Goal: Transaction & Acquisition: Purchase product/service

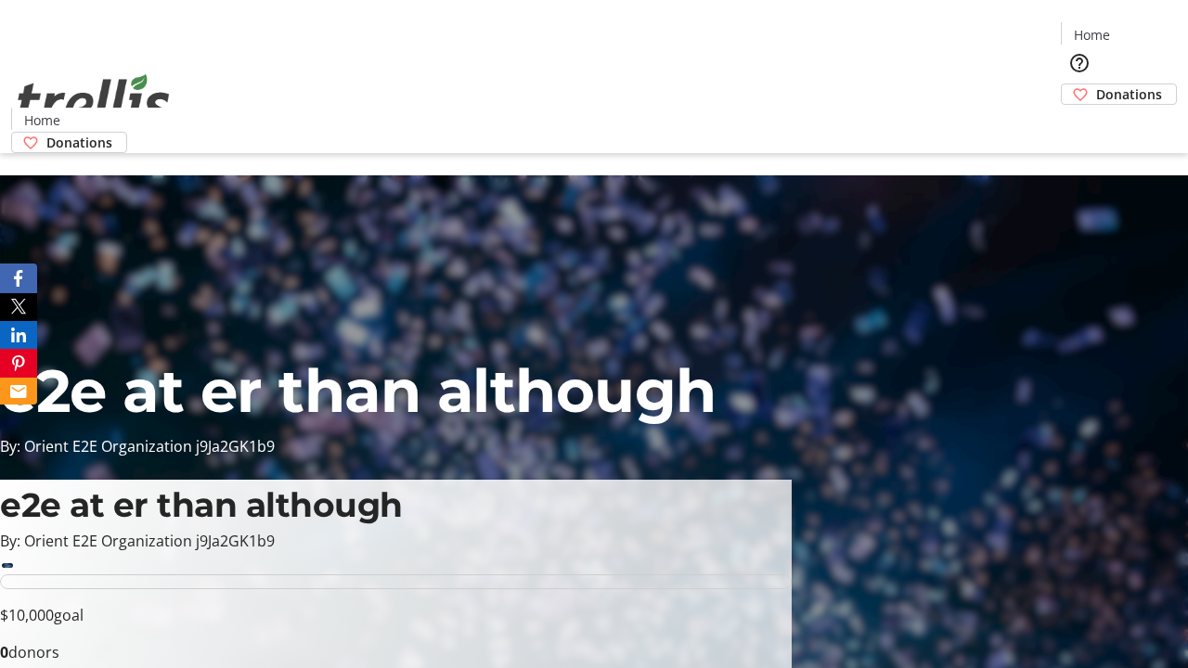
click at [1096, 84] on span "Donations" at bounding box center [1129, 93] width 66 height 19
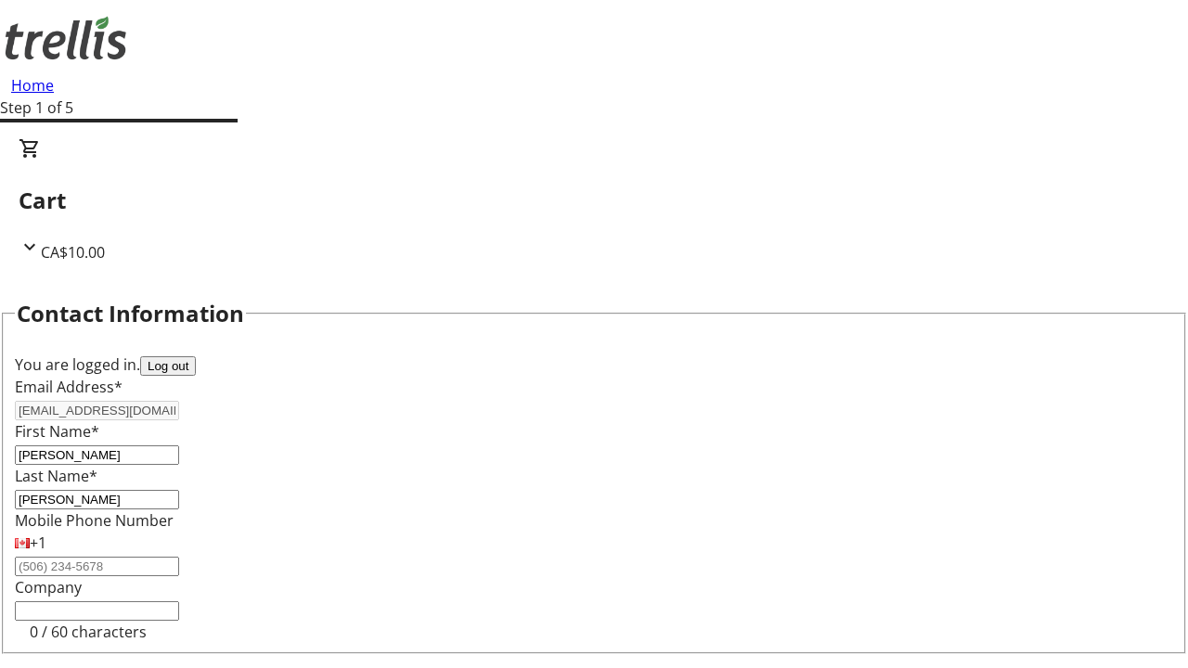
select select "BC"
select select "CA"
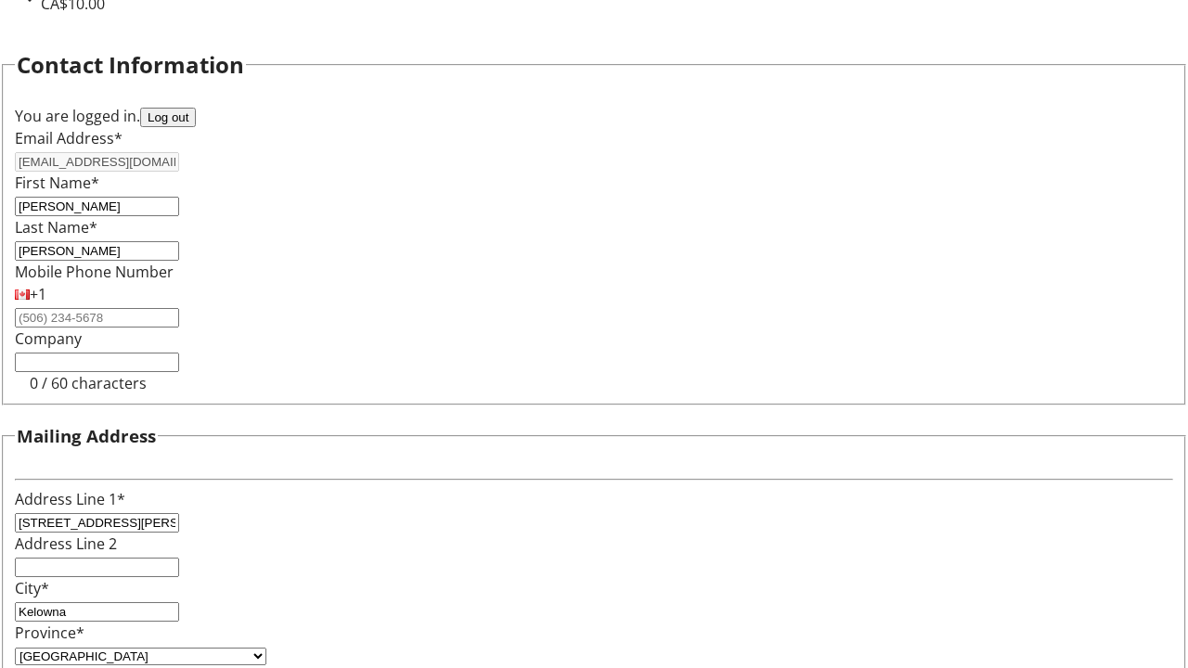
type input "V1Y 0C2"
